Goal: Information Seeking & Learning: Learn about a topic

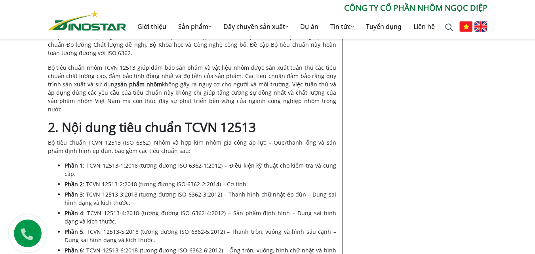
scroll to position [396, 0]
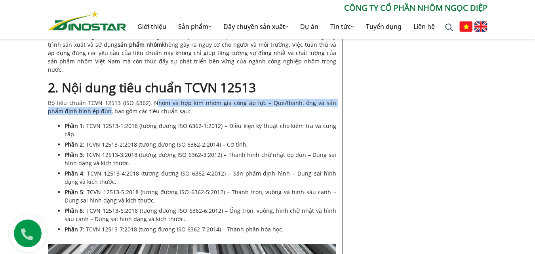
drag, startPoint x: 151, startPoint y: 95, endPoint x: 90, endPoint y: 102, distance: 61.1
click at [90, 102] on span "Bộ tiêu chuẩn TCVN 12513 (ISO 6362), Nhôm và hợp kim nhôm gia công áp lực – Que…" at bounding box center [192, 107] width 288 height 16
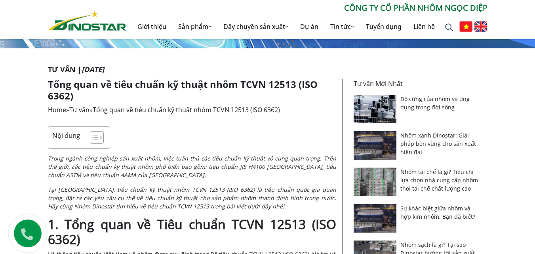
scroll to position [79, 0]
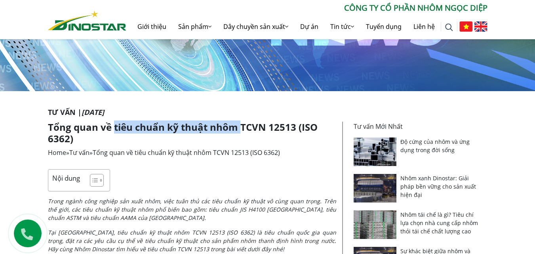
drag, startPoint x: 114, startPoint y: 126, endPoint x: 241, endPoint y: 127, distance: 127.2
click at [241, 127] on h1 "Tổng quan về tiêu chuẩn kỹ thuật nhôm TCVN 12513 (ISO 6362)" at bounding box center [192, 133] width 288 height 23
copy h1 "tiêu chuẩn kỹ thuật nhôm"
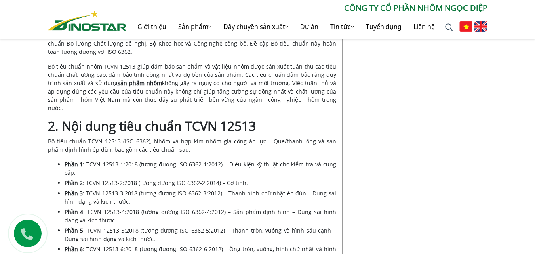
scroll to position [396, 0]
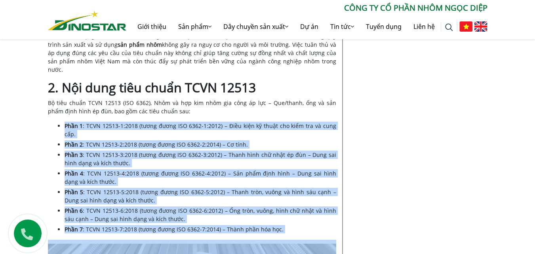
drag, startPoint x: 65, startPoint y: 117, endPoint x: 323, endPoint y: 226, distance: 280.4
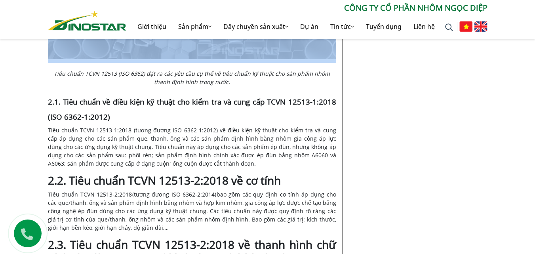
scroll to position [713, 0]
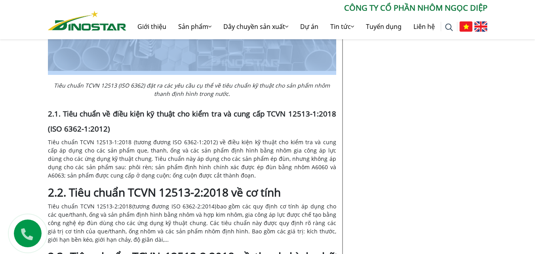
copy div "Phần 1 : TCVN 12513-1:2018 (tương đương ISO 6362-1:2012) – Điều kiện kỹ thuật c…"
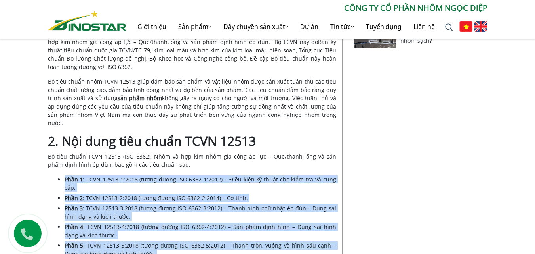
scroll to position [357, 0]
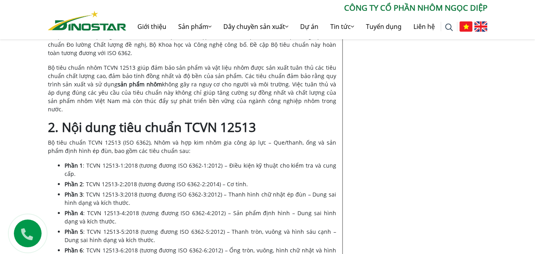
drag, startPoint x: 120, startPoint y: 135, endPoint x: 238, endPoint y: 135, distance: 118.1
click at [121, 139] on span "Bộ tiêu chuẩn TCVN 12513 (ISO 6362), Nhôm và hợp kim nhôm gia công áp lực – Que…" at bounding box center [192, 147] width 288 height 16
click at [118, 98] on span "Bộ tiêu chuẩn nhôm TCVN 12513 giúp đảm bảo sản phẩm và vật liệu nhôm được sản x…" at bounding box center [192, 88] width 288 height 49
drag, startPoint x: 119, startPoint y: 136, endPoint x: 144, endPoint y: 140, distance: 25.3
click at [146, 139] on span "Bộ tiêu chuẩn TCVN 12513 (ISO 6362), Nhôm và hợp kim nhôm gia công áp lực – Que…" at bounding box center [192, 147] width 288 height 16
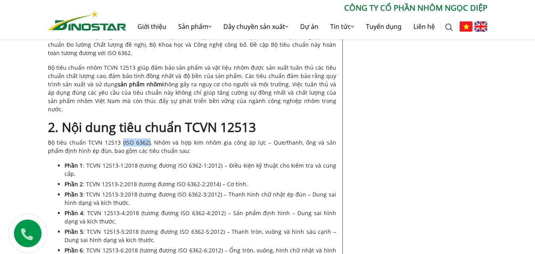
copy span "(ISO 6362)"
